Goal: Task Accomplishment & Management: Use online tool/utility

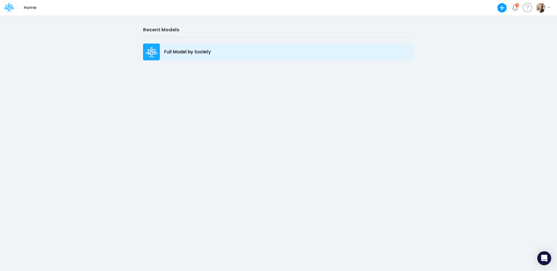
click at [187, 51] on p "Full Model by Society" at bounding box center [187, 52] width 47 height 7
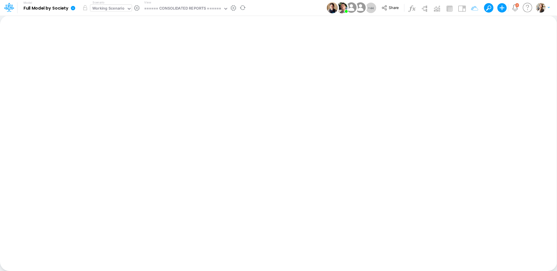
click at [106, 10] on div "Working Scenario" at bounding box center [108, 9] width 32 height 7
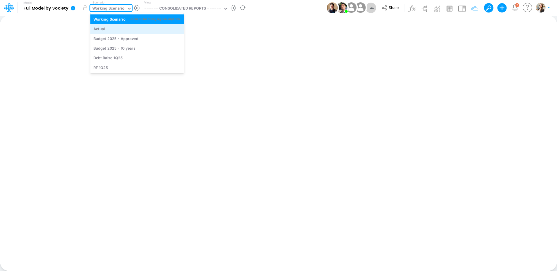
click at [103, 30] on div "Actual" at bounding box center [99, 29] width 12 height 6
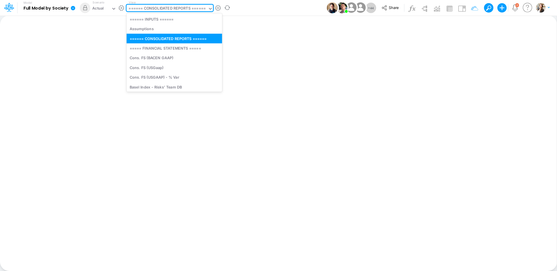
click at [150, 7] on div "====== CONSOLIDATED REPORTS ======" at bounding box center [167, 9] width 77 height 7
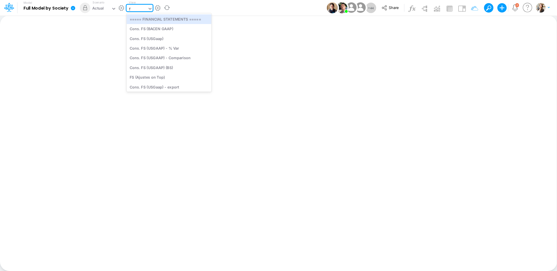
type input "fs"
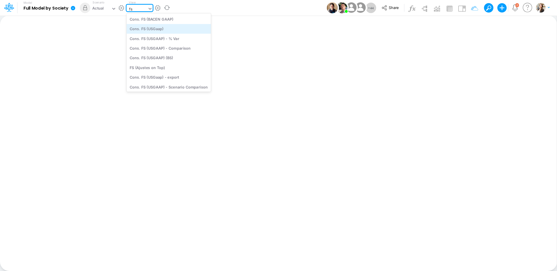
click at [163, 30] on div "Cons. FS (USGaap)" at bounding box center [169, 29] width 84 height 10
type input "Consolidated FS - USGAAP"
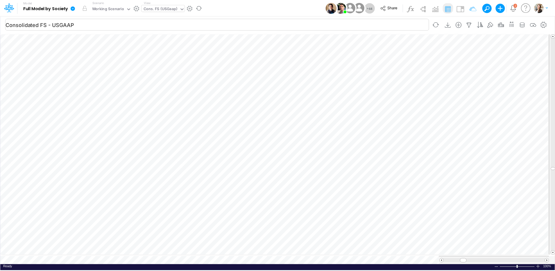
scroll to position [3, 0]
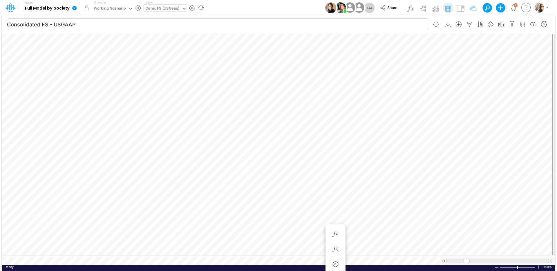
scroll to position [3, 0]
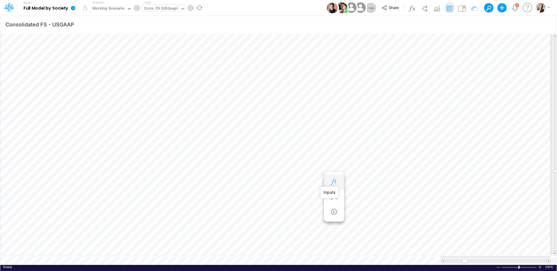
click at [332, 184] on icon "button" at bounding box center [334, 182] width 9 height 6
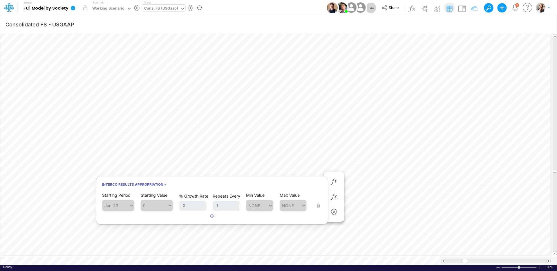
scroll to position [3, 0]
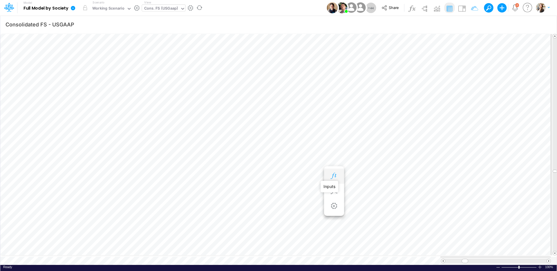
click at [332, 176] on icon "button" at bounding box center [334, 176] width 9 height 6
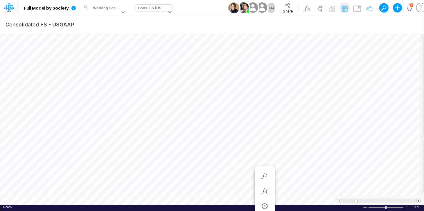
scroll to position [3, 0]
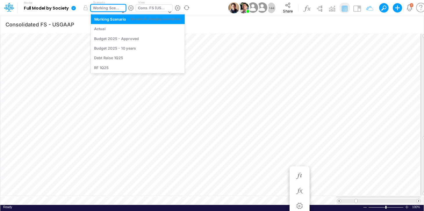
click at [103, 6] on div "Working Scenario" at bounding box center [106, 8] width 27 height 7
click at [103, 27] on div "Actual" at bounding box center [100, 29] width 12 height 6
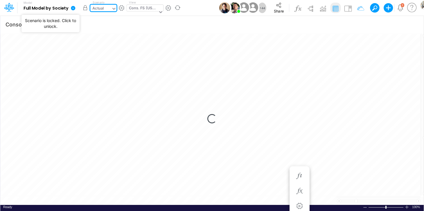
click at [84, 10] on button "button" at bounding box center [85, 8] width 10 height 10
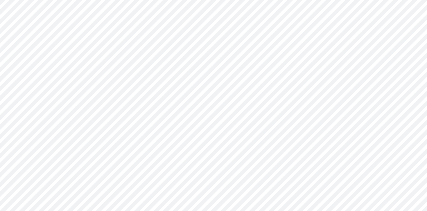
type input "Consolidated FS - USGAAP"
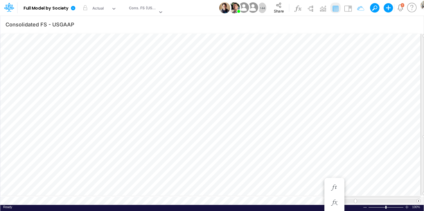
scroll to position [3, 0]
click at [368, 187] on icon "button" at bounding box center [369, 188] width 9 height 6
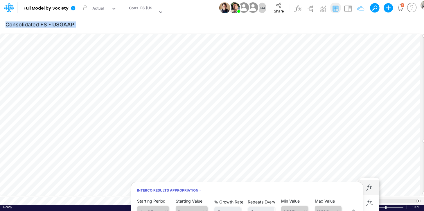
click at [281, 128] on body "Model Full Model by Society Edit model settings Duplicate Import QuickBooks Qui…" at bounding box center [212, 105] width 424 height 211
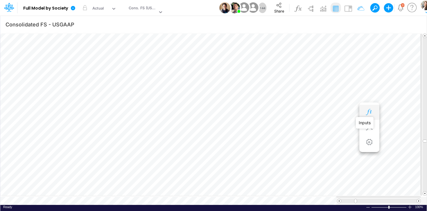
click at [366, 111] on icon "button" at bounding box center [369, 112] width 9 height 6
